Goal: Task Accomplishment & Management: Manage account settings

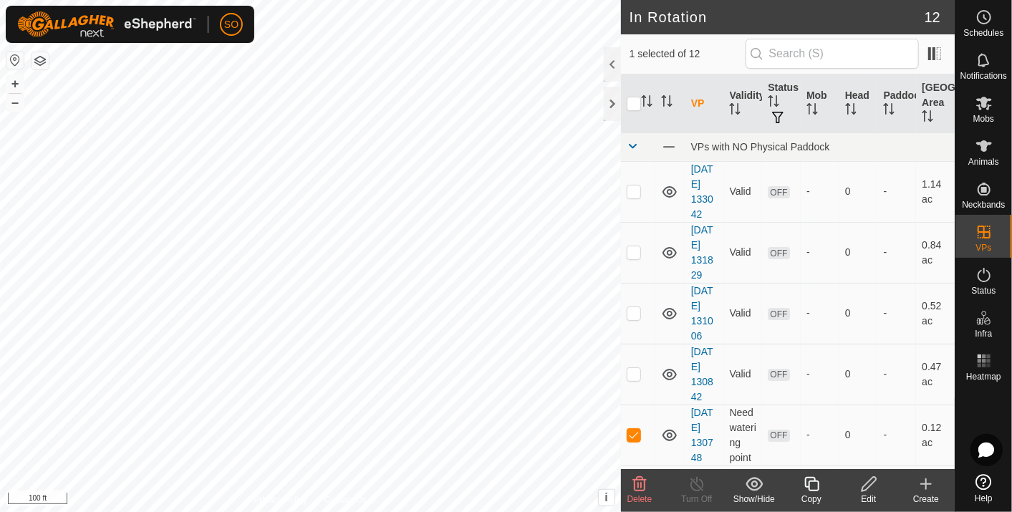
checkbox input "false"
checkbox input "true"
click at [666, 142] on span at bounding box center [669, 147] width 16 height 16
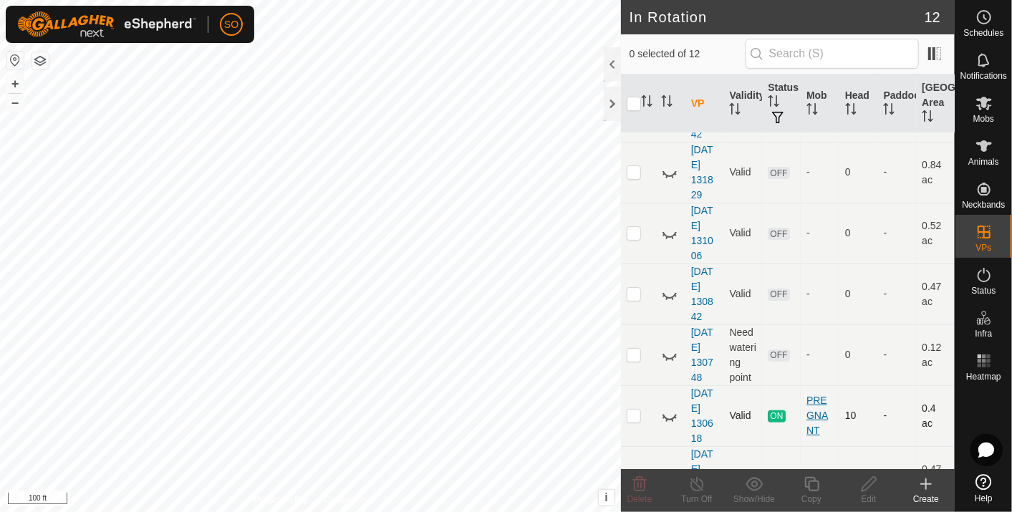
scroll to position [159, 0]
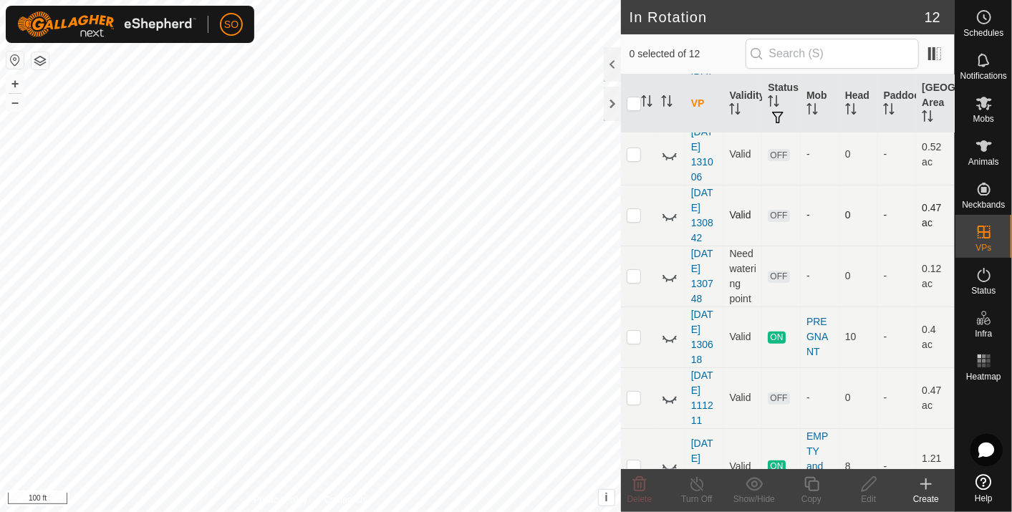
click at [669, 214] on icon at bounding box center [669, 215] width 17 height 17
click at [669, 335] on icon at bounding box center [669, 337] width 17 height 17
click at [979, 16] on icon at bounding box center [984, 17] width 17 height 17
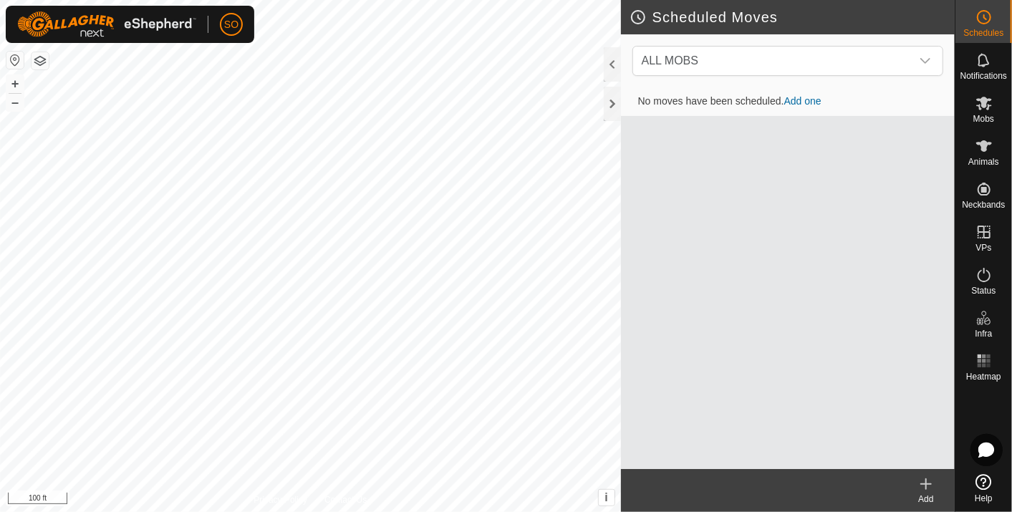
click at [924, 479] on icon at bounding box center [926, 484] width 17 height 17
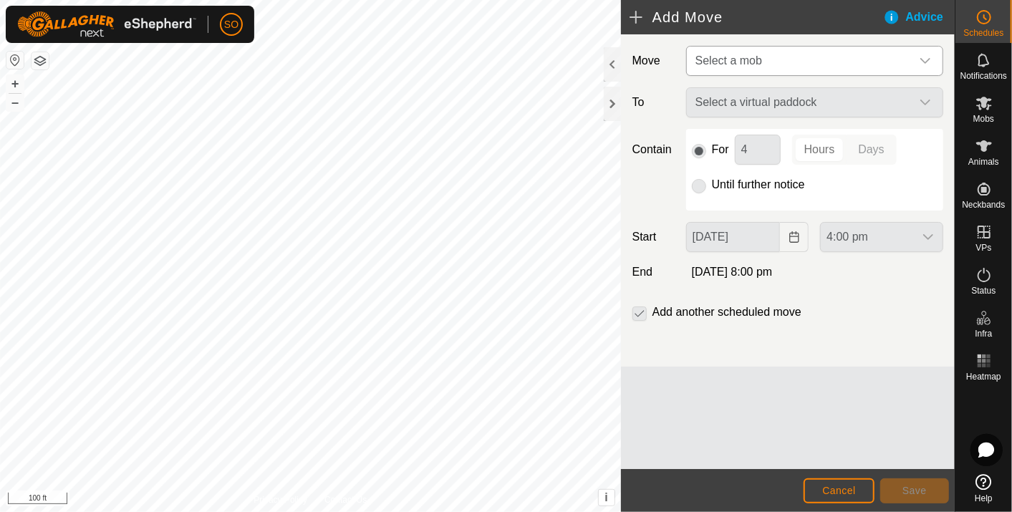
click at [929, 57] on icon "dropdown trigger" at bounding box center [925, 60] width 11 height 11
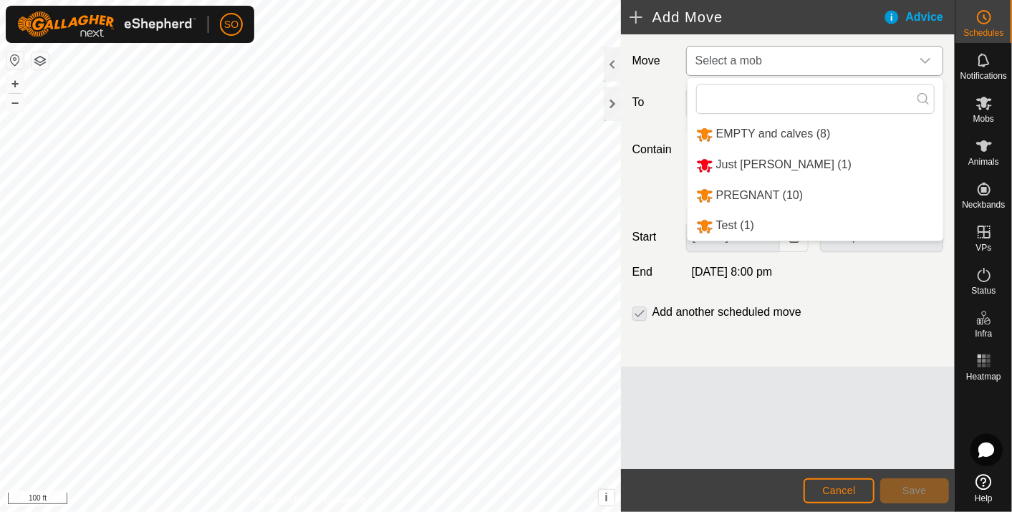
click at [748, 193] on li "PREGNANT (10)" at bounding box center [816, 195] width 256 height 29
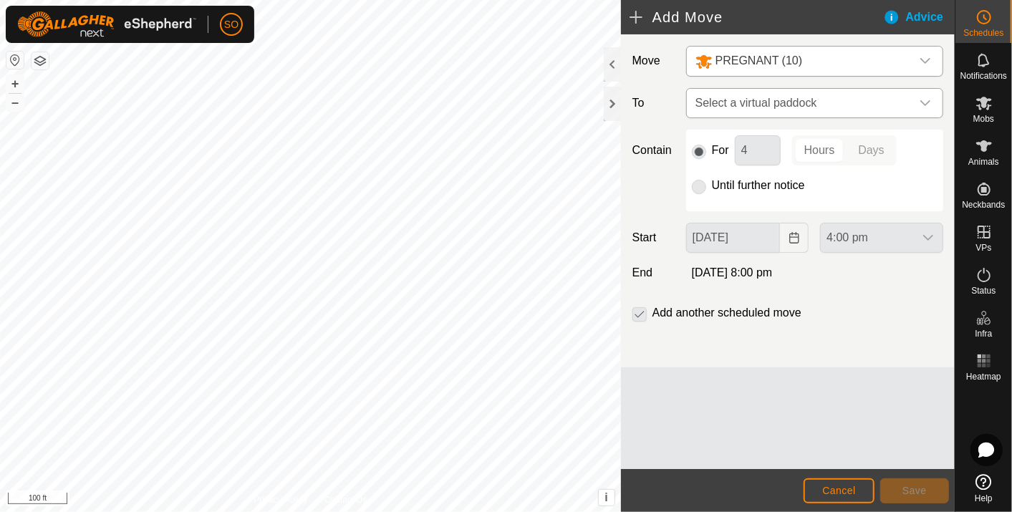
click at [929, 98] on icon "dropdown trigger" at bounding box center [925, 102] width 11 height 11
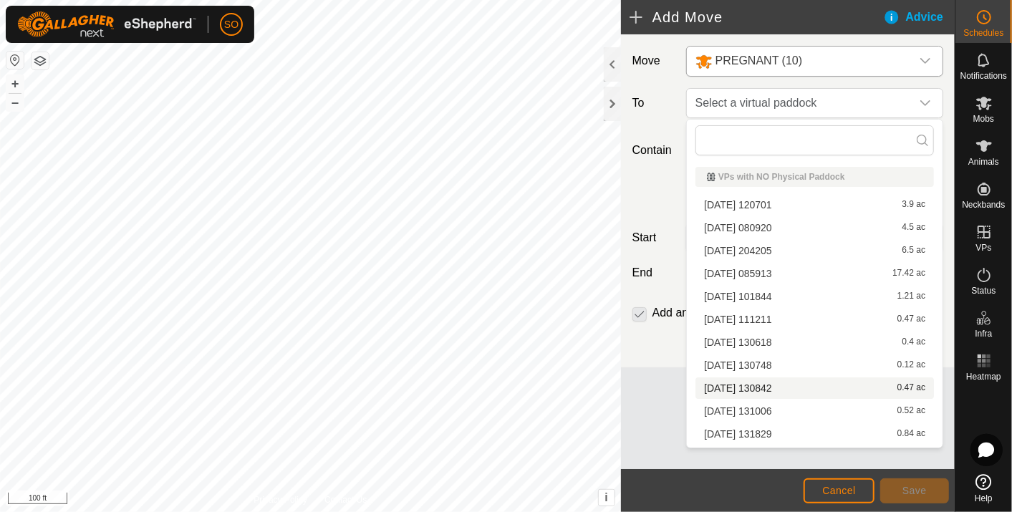
click at [767, 382] on li "[DATE] 130842 0.47 ac" at bounding box center [815, 388] width 239 height 21
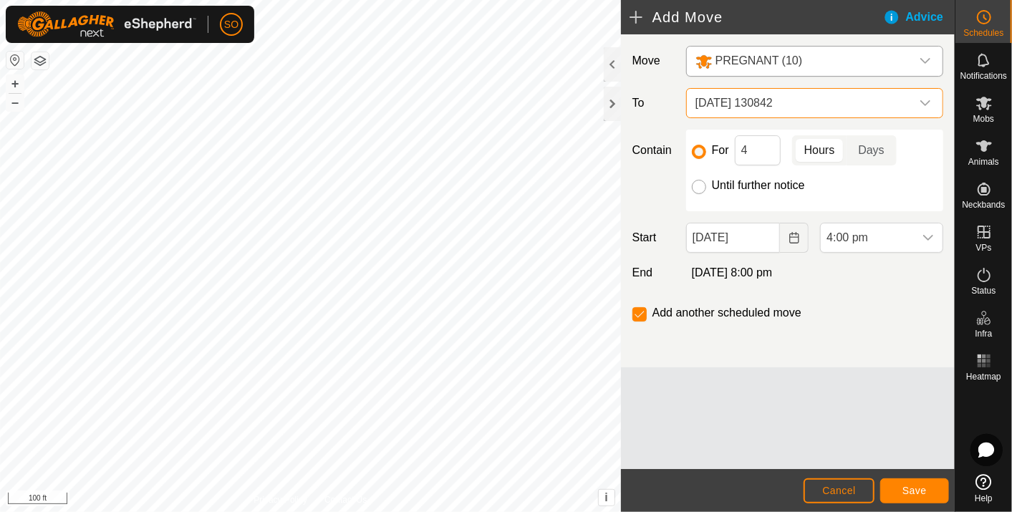
click at [700, 184] on input "Until further notice" at bounding box center [699, 187] width 14 height 14
radio input "true"
checkbox input "false"
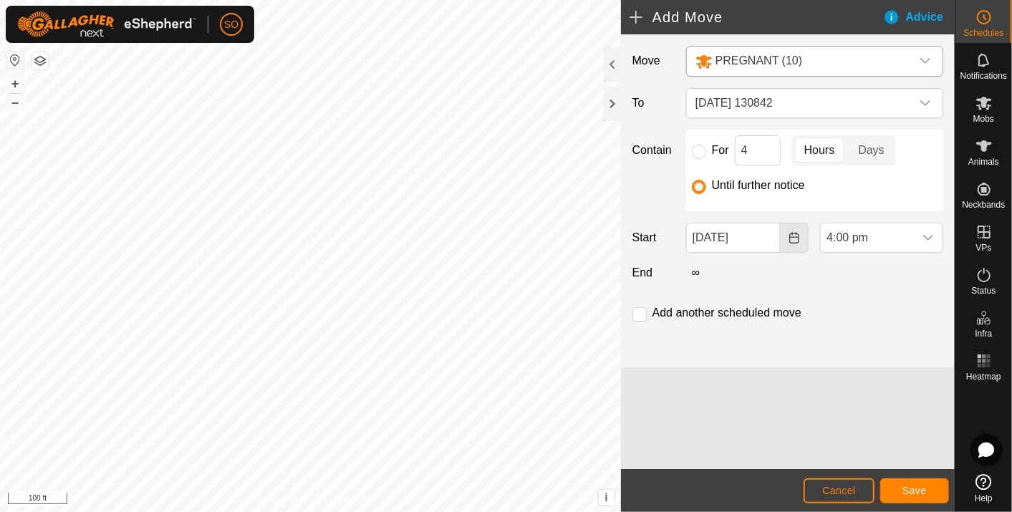
click at [796, 238] on icon "Choose Date" at bounding box center [794, 237] width 11 height 11
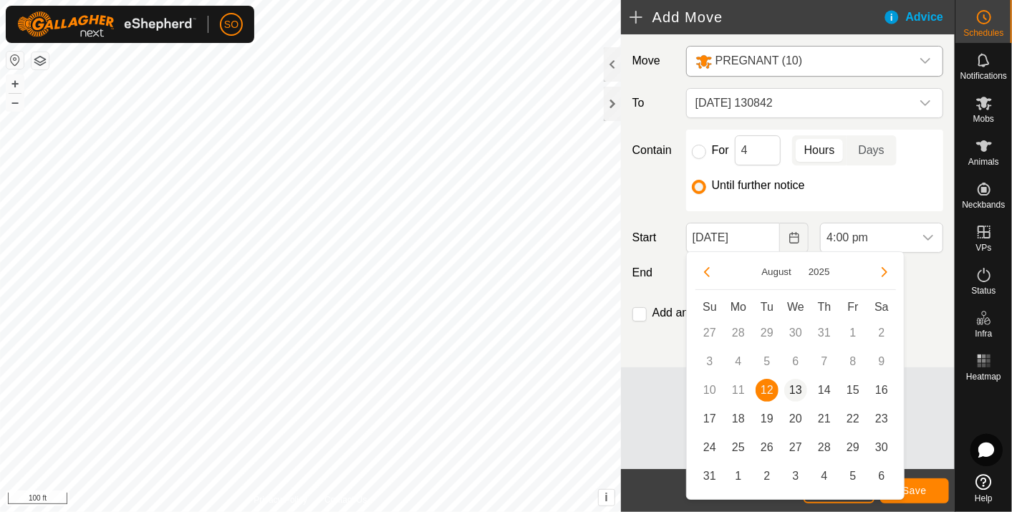
click at [794, 385] on span "13" at bounding box center [796, 390] width 23 height 23
type input "[DATE]"
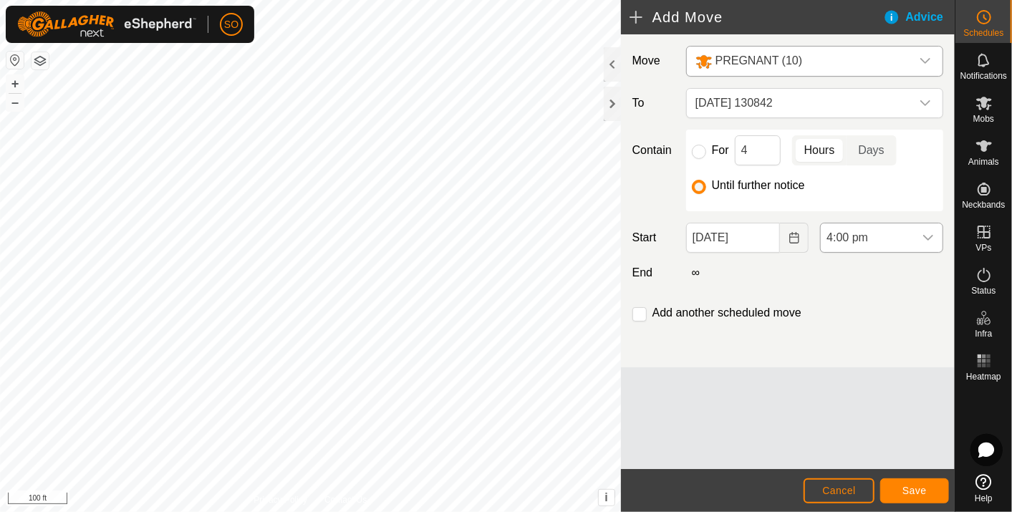
click at [931, 234] on icon "dropdown trigger" at bounding box center [928, 237] width 11 height 11
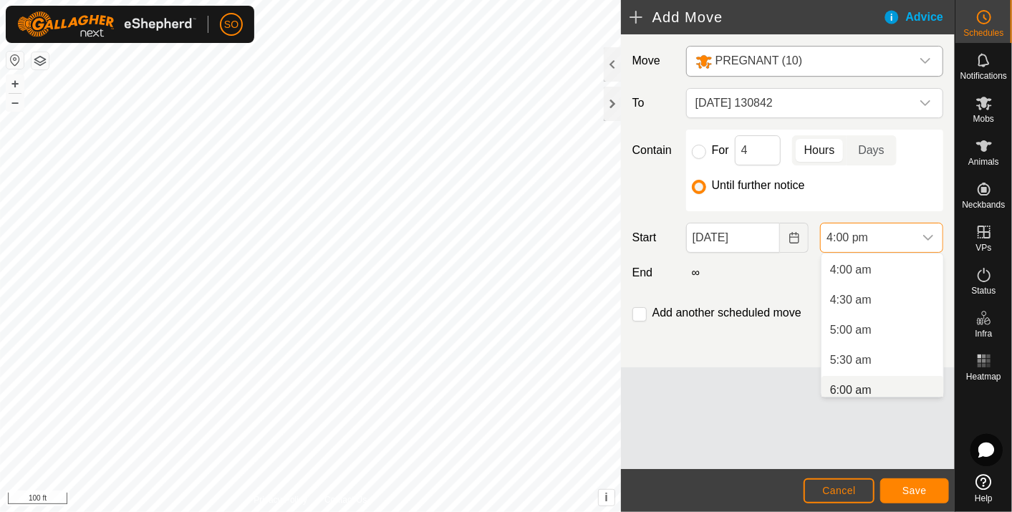
scroll to position [246, 0]
click at [858, 380] on li "6:00 am" at bounding box center [883, 383] width 122 height 29
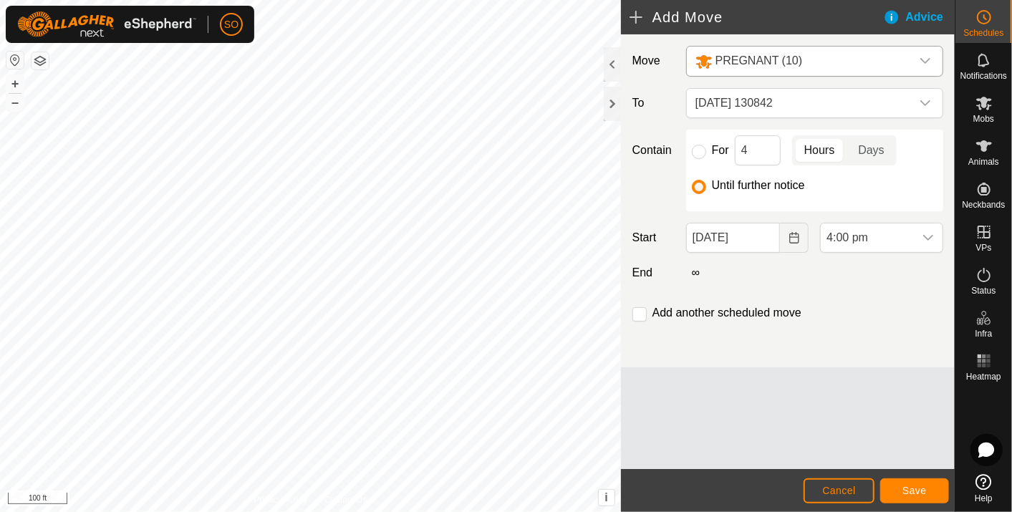
scroll to position [848, 0]
click at [919, 485] on span "Save" at bounding box center [915, 490] width 24 height 11
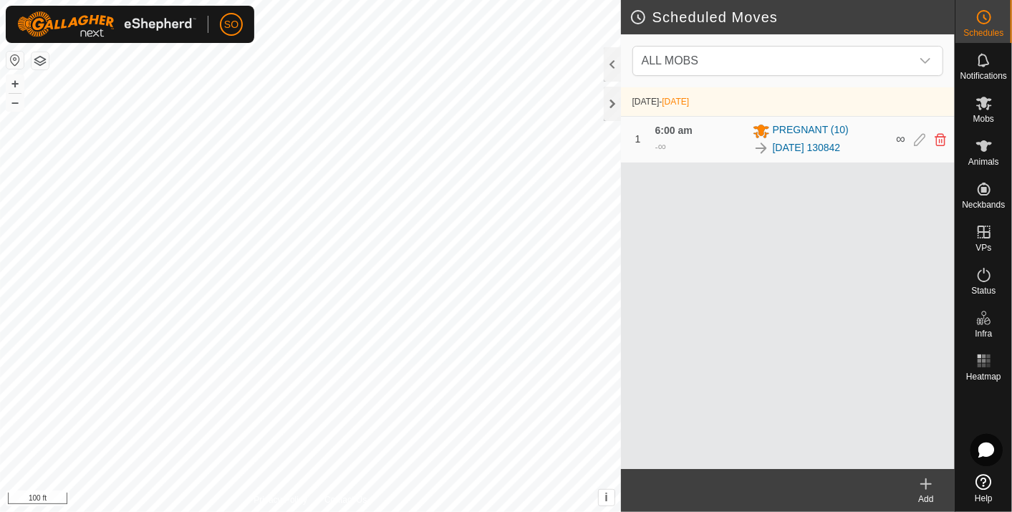
click at [925, 481] on icon at bounding box center [926, 484] width 17 height 17
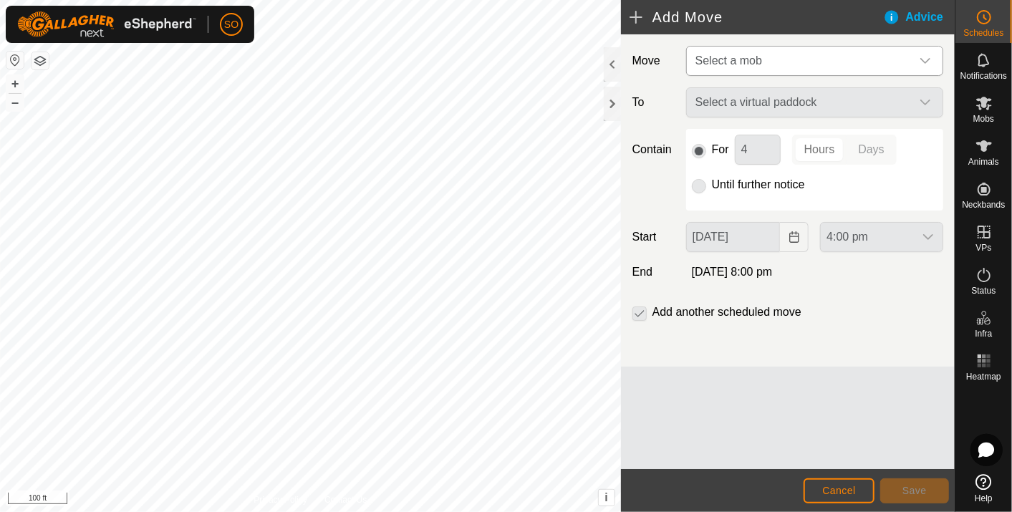
click at [931, 57] on icon "dropdown trigger" at bounding box center [925, 60] width 11 height 11
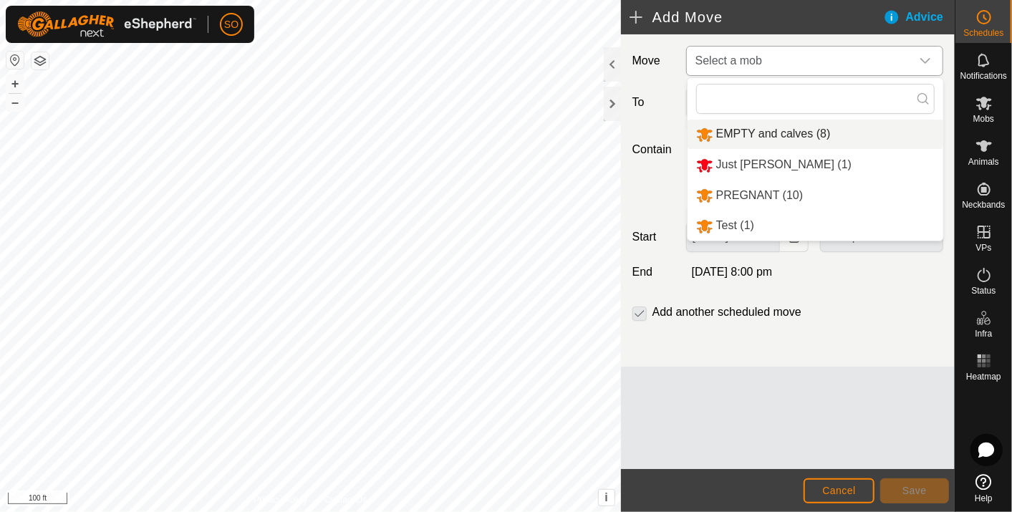
click at [726, 130] on li "EMPTY and calves (8)" at bounding box center [816, 134] width 256 height 29
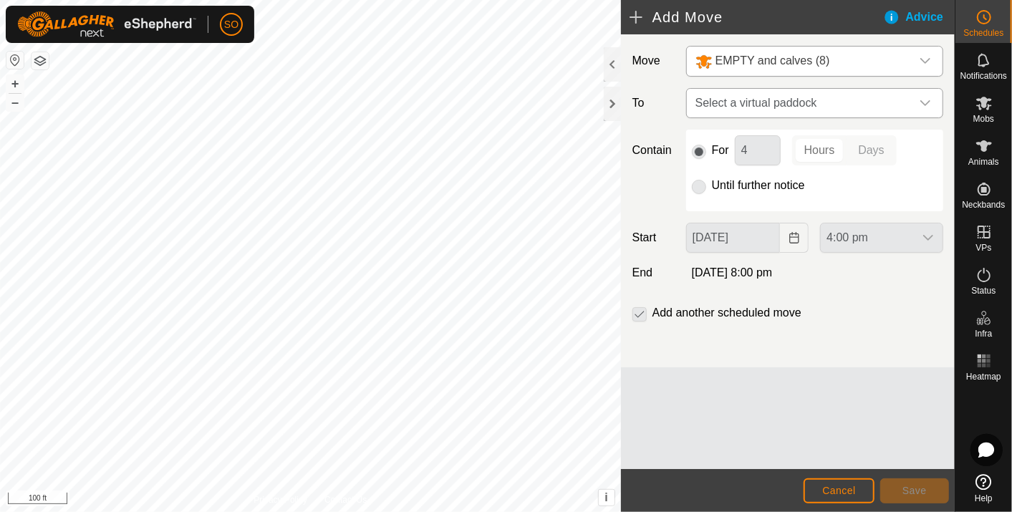
click at [925, 99] on icon "dropdown trigger" at bounding box center [925, 102] width 11 height 11
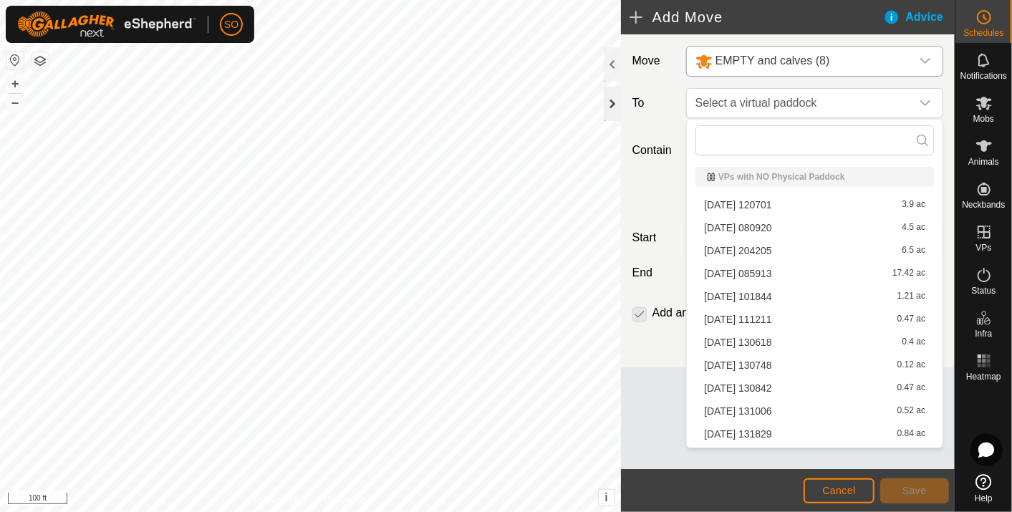
click at [620, 105] on div "Add Move Advice Move EMPTY and calves (8) To Select a virtual paddock Contain F…" at bounding box center [477, 256] width 955 height 512
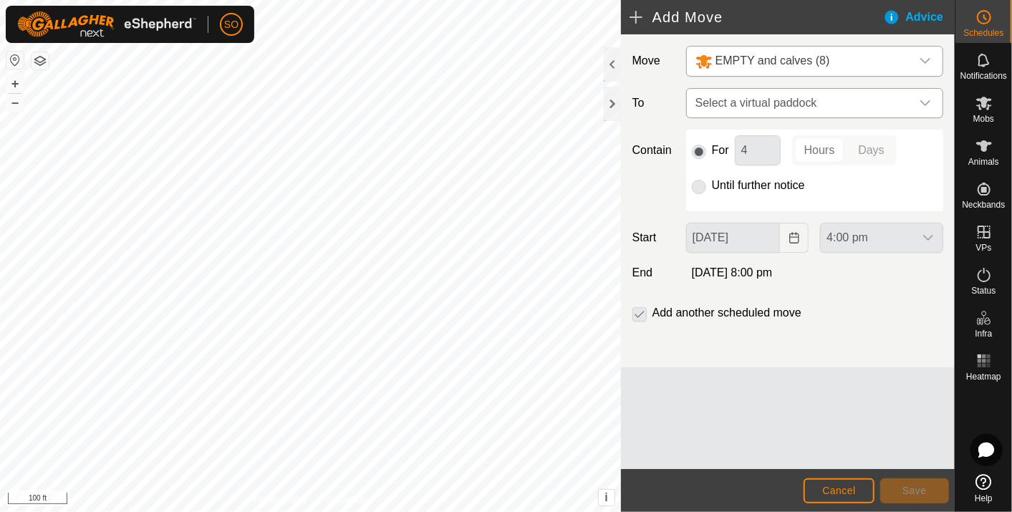
click at [929, 100] on icon "dropdown trigger" at bounding box center [925, 102] width 11 height 11
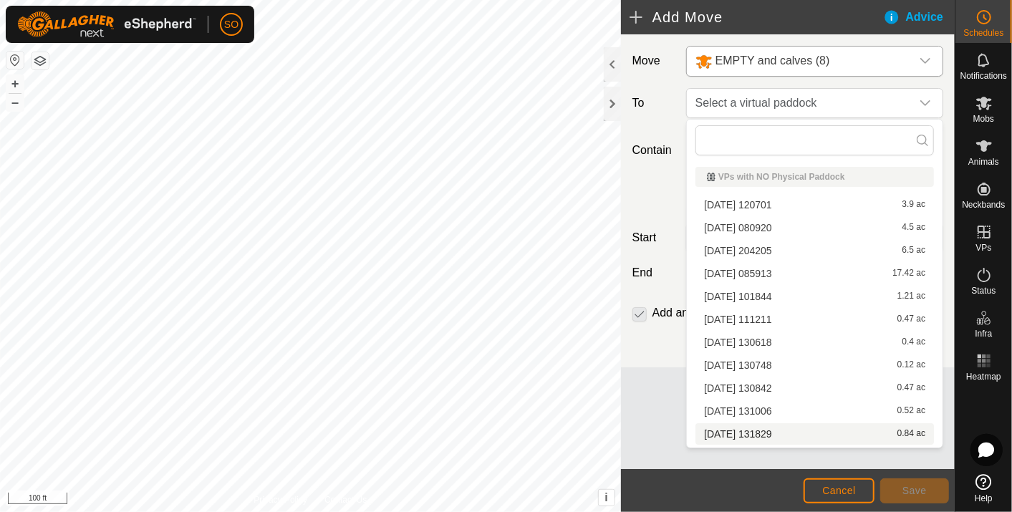
click at [777, 428] on li "[DATE] 131829 0.84 ac" at bounding box center [815, 433] width 239 height 21
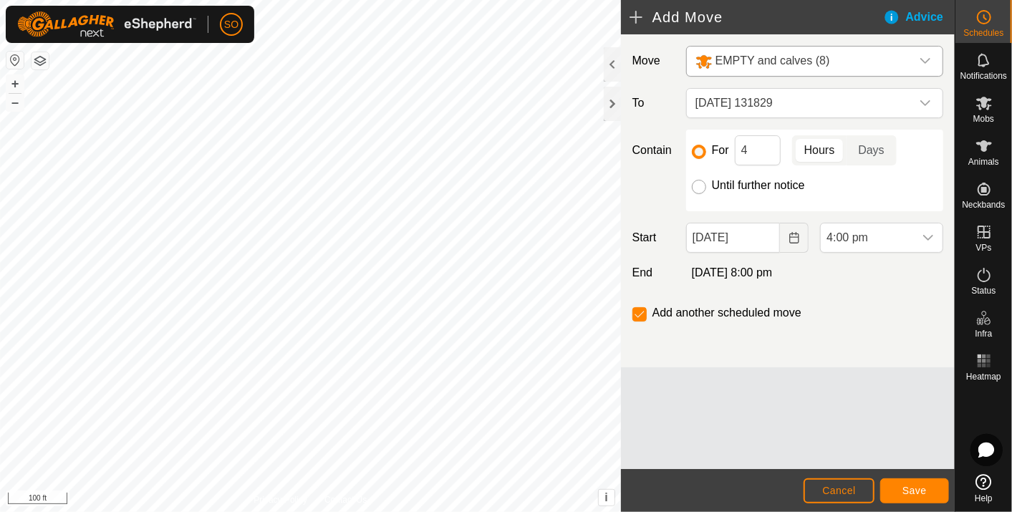
click at [696, 182] on input "Until further notice" at bounding box center [699, 187] width 14 height 14
radio input "true"
checkbox input "false"
click at [795, 235] on icon "Choose Date" at bounding box center [794, 237] width 11 height 11
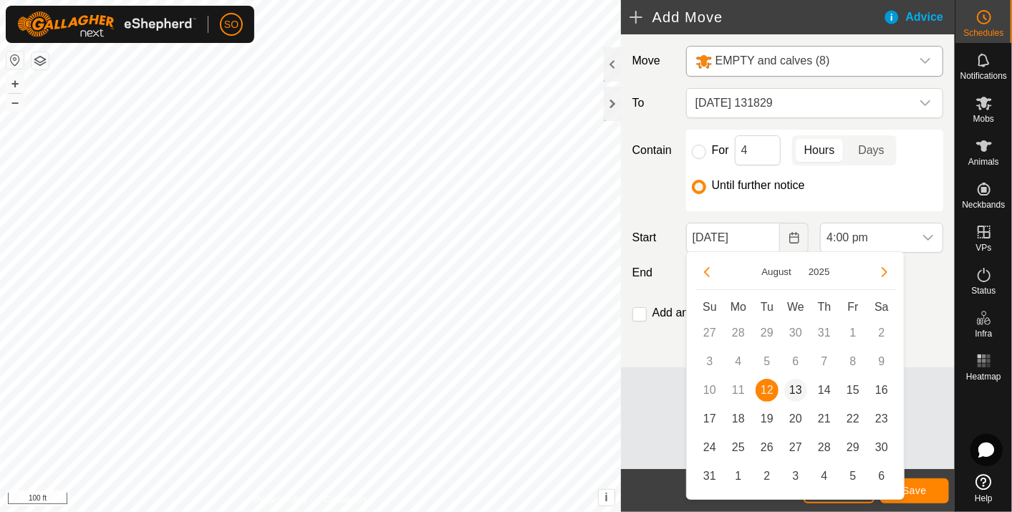
click at [799, 387] on span "13" at bounding box center [796, 390] width 23 height 23
type input "[DATE]"
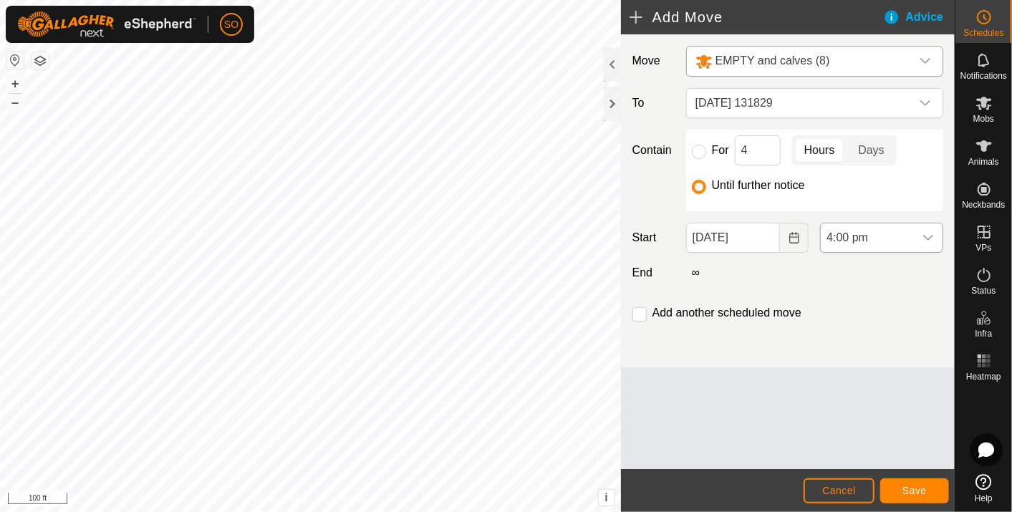
click at [932, 237] on icon "dropdown trigger" at bounding box center [928, 237] width 11 height 11
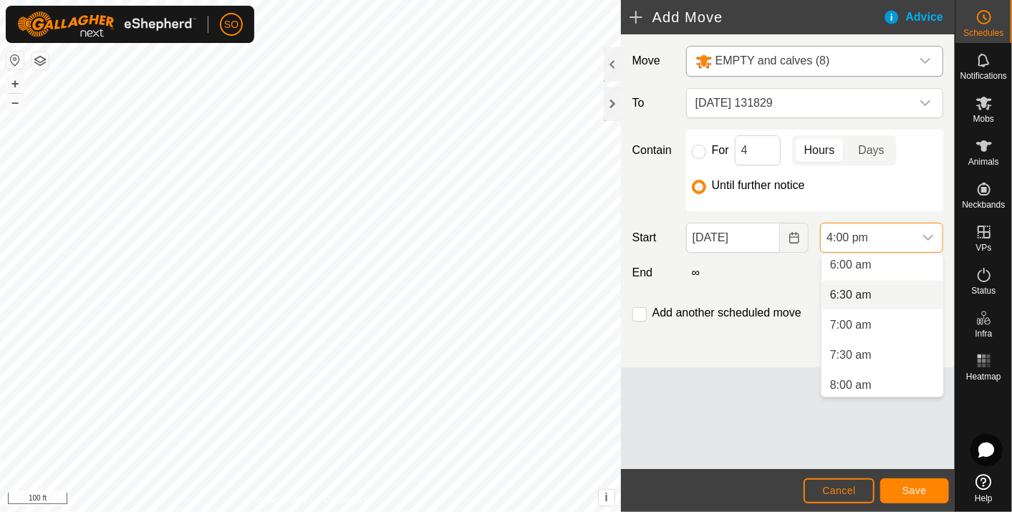
scroll to position [360, 0]
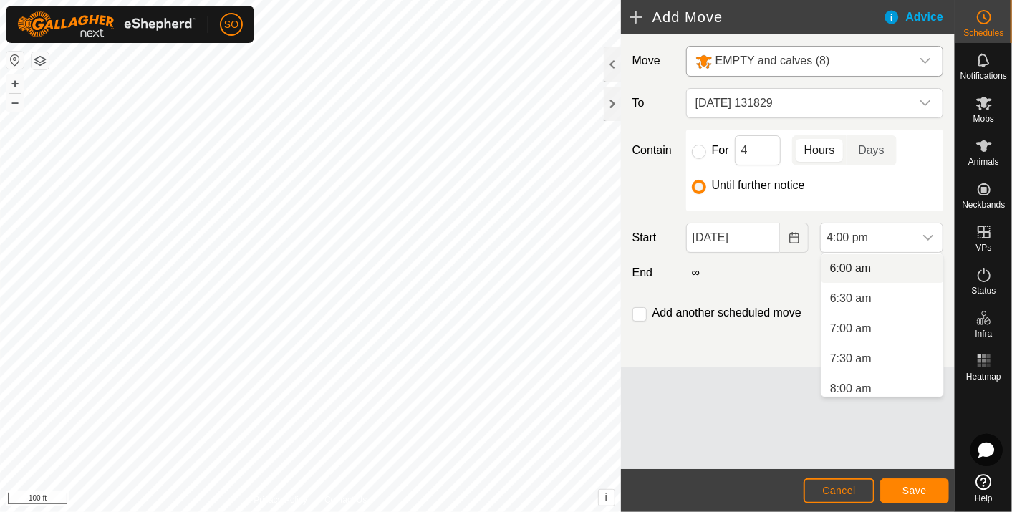
click at [853, 264] on li "6:00 am" at bounding box center [883, 268] width 122 height 29
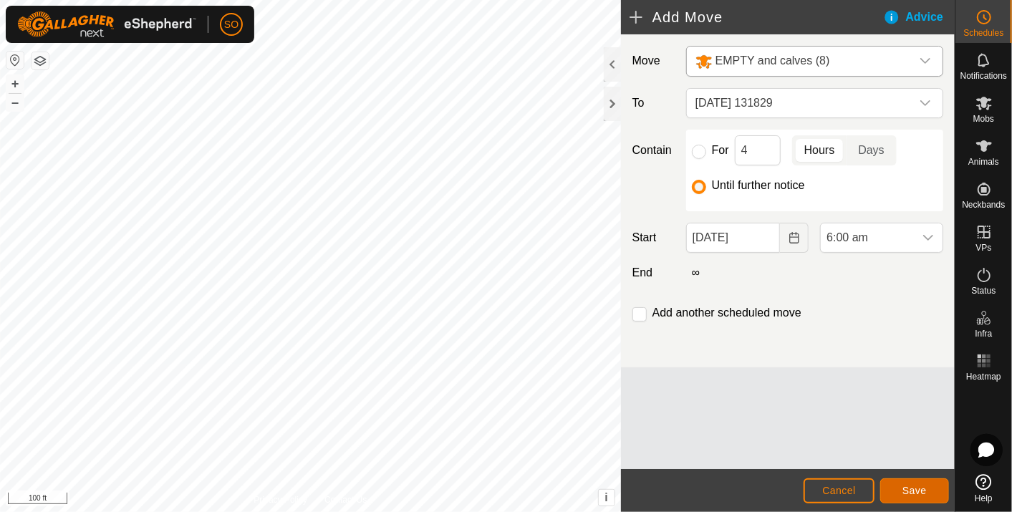
click at [916, 489] on span "Save" at bounding box center [915, 490] width 24 height 11
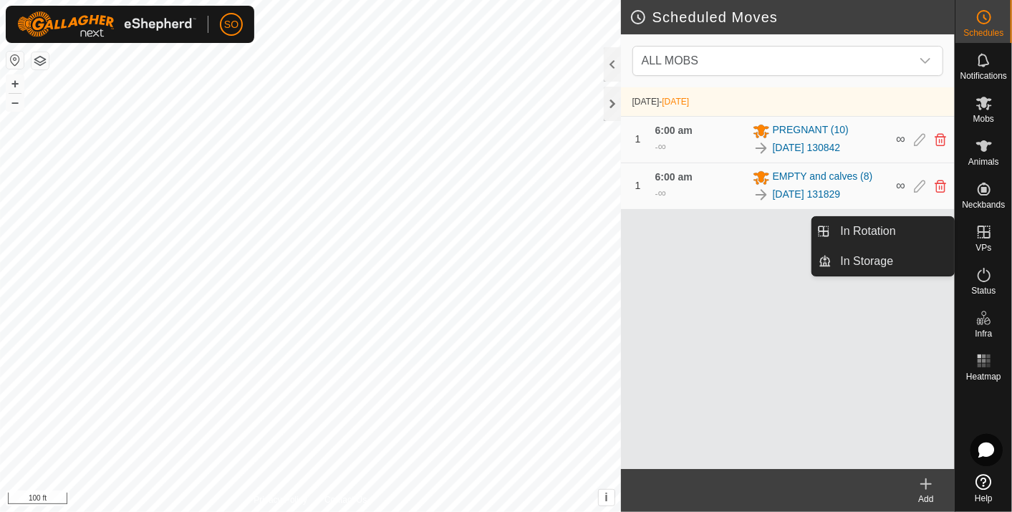
click at [982, 229] on icon at bounding box center [984, 232] width 17 height 17
click at [886, 225] on link "In Rotation" at bounding box center [894, 231] width 123 height 29
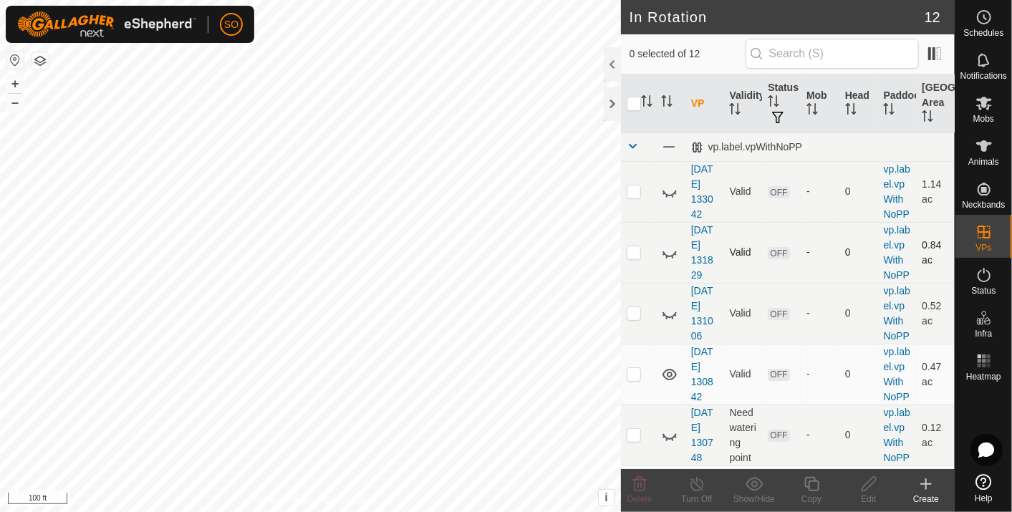
click at [666, 262] on icon at bounding box center [669, 252] width 17 height 17
click at [667, 262] on icon at bounding box center [669, 252] width 17 height 17
